Goal: Task Accomplishment & Management: Use online tool/utility

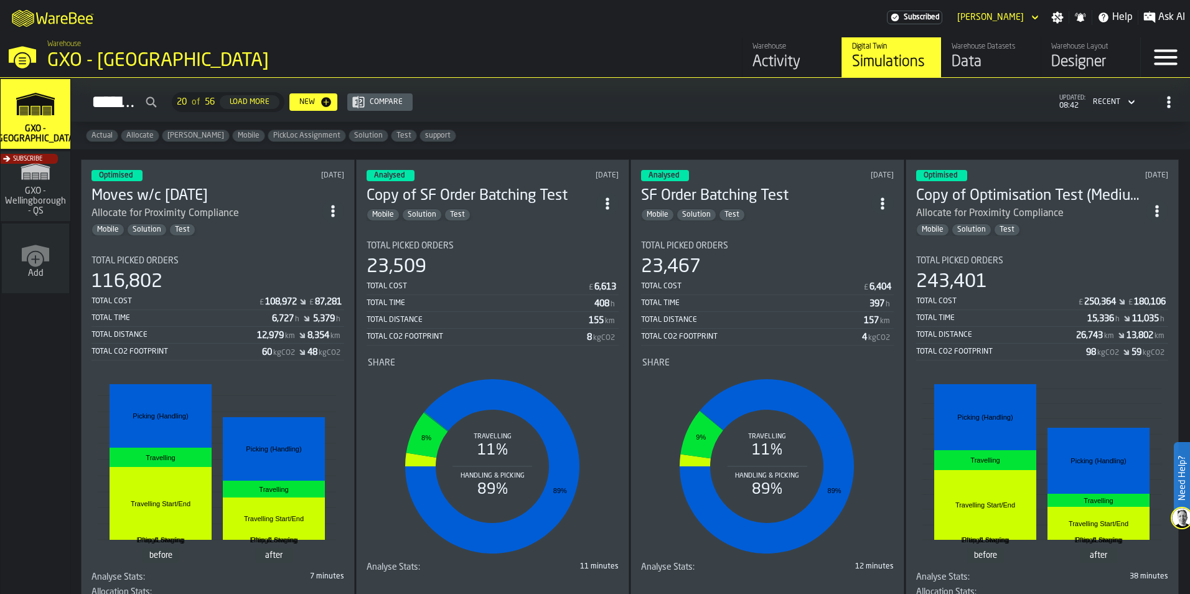
click at [210, 268] on div "Total Picked Orders 116,802 Total Cost £ 108,972 £ 87,281 Total Time 6,727 h 5,…" at bounding box center [218, 308] width 253 height 105
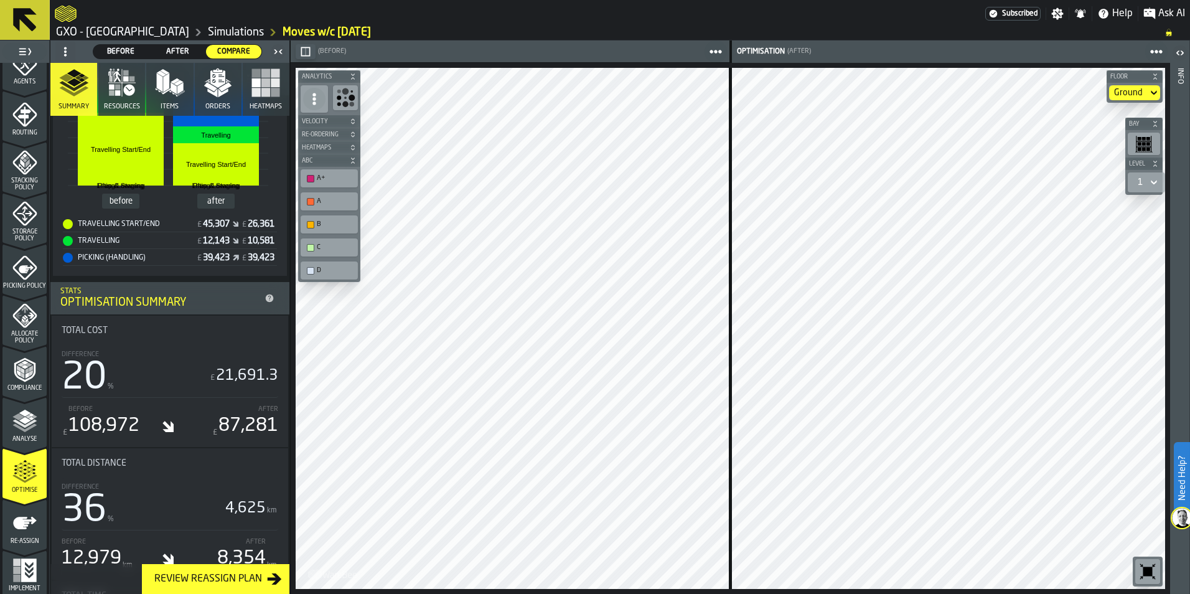
scroll to position [389, 0]
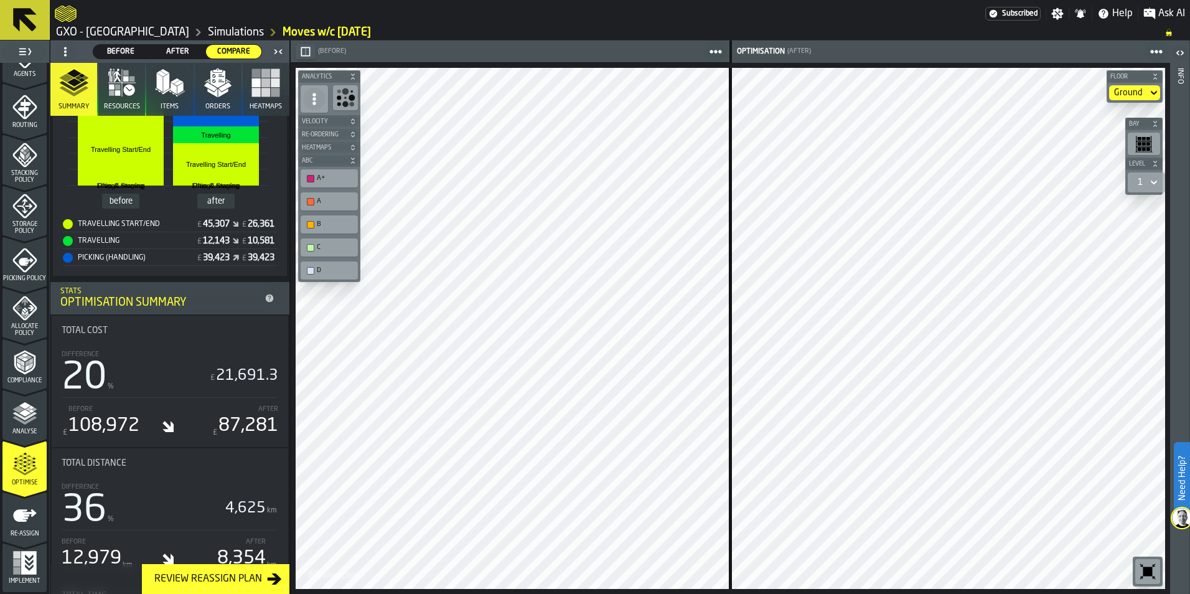
click at [24, 522] on icon "menu Re-assign" at bounding box center [24, 515] width 25 height 25
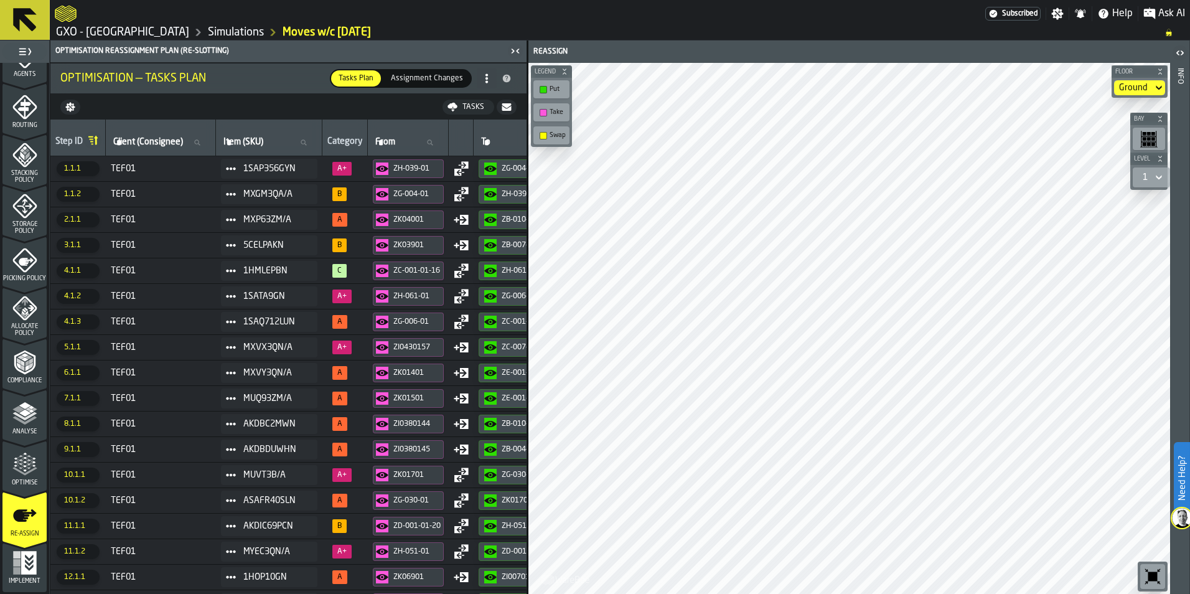
click at [468, 113] on button "Tasks" at bounding box center [469, 107] width 52 height 15
click at [444, 106] on span "Download (csv)" at bounding box center [460, 107] width 58 height 10
